Goal: Task Accomplishment & Management: Manage account settings

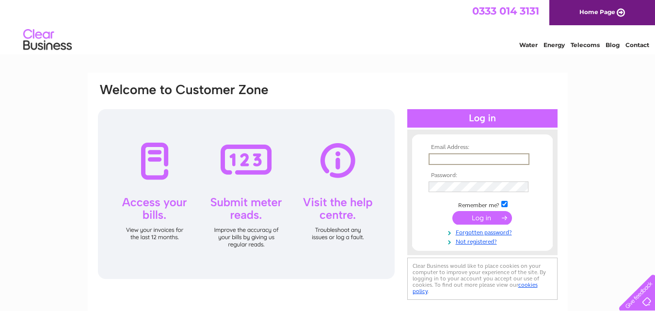
click at [470, 160] on input "text" at bounding box center [478, 159] width 101 height 12
type input "robert.stepbackintime@gmail.com"
click at [477, 218] on input "submit" at bounding box center [482, 217] width 60 height 14
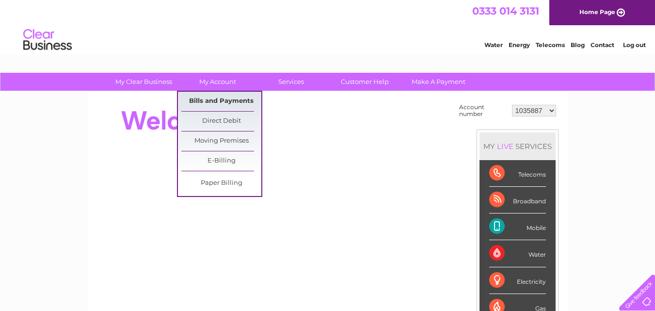
click at [240, 95] on link "Bills and Payments" at bounding box center [221, 101] width 80 height 19
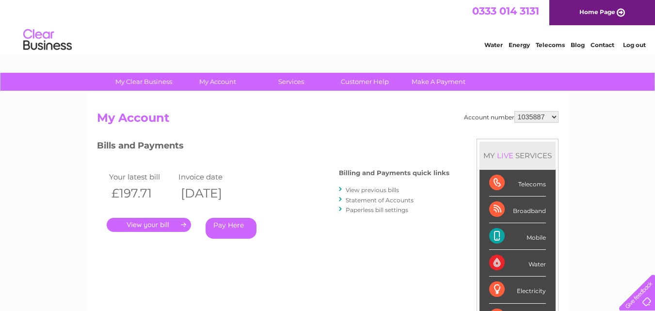
click at [372, 189] on link "View previous bills" at bounding box center [371, 189] width 53 height 7
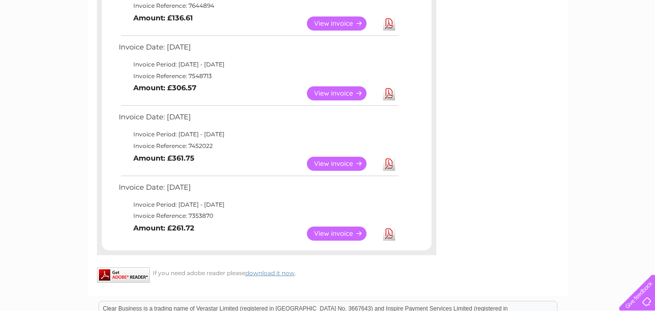
scroll to position [630, 0]
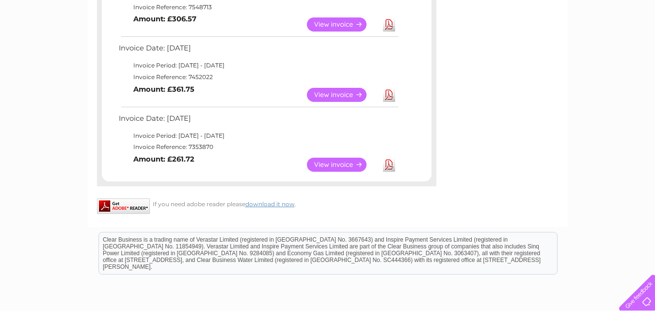
click at [387, 164] on link "Download" at bounding box center [389, 164] width 12 height 14
click at [329, 162] on link "View" at bounding box center [342, 164] width 71 height 14
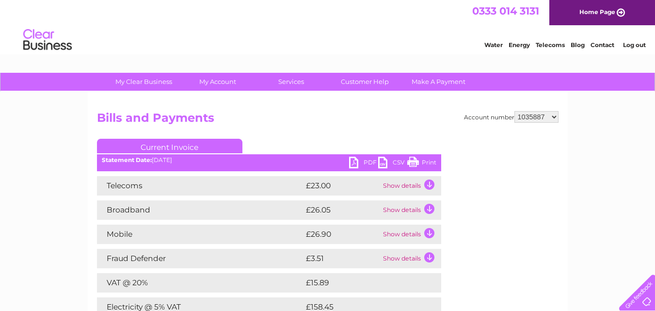
click at [364, 163] on link "PDF" at bounding box center [363, 163] width 29 height 14
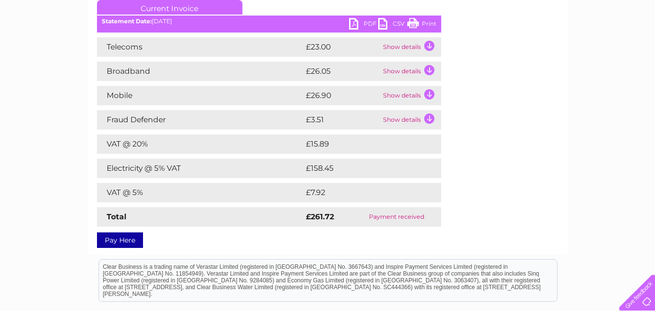
scroll to position [194, 0]
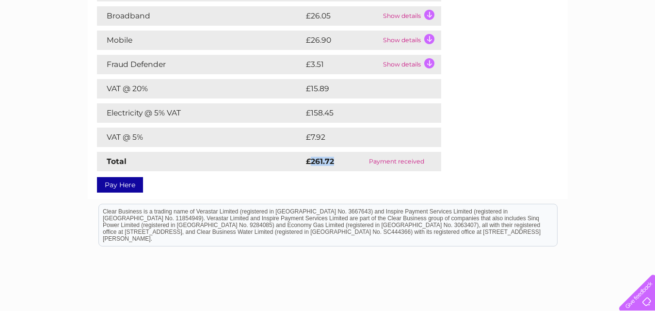
drag, startPoint x: 333, startPoint y: 160, endPoint x: 310, endPoint y: 161, distance: 22.8
click at [310, 161] on strong "£261.72" at bounding box center [320, 160] width 28 height 9
copy strong "261.72"
